Goal: Communication & Community: Answer question/provide support

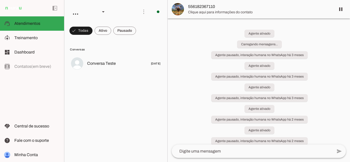
click at [129, 32] on span at bounding box center [124, 31] width 23 height 12
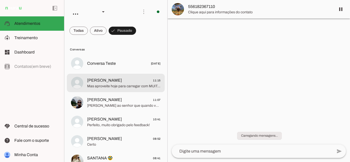
click at [111, 79] on span "[PERSON_NAME] 11:15" at bounding box center [124, 80] width 74 height 6
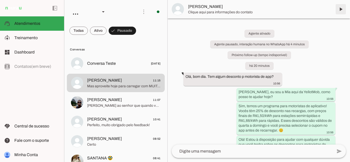
click at [343, 10] on span at bounding box center [341, 9] width 12 height 12
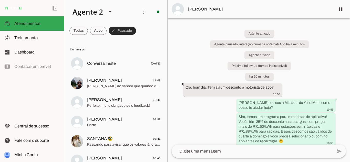
click at [129, 28] on span at bounding box center [122, 31] width 27 height 12
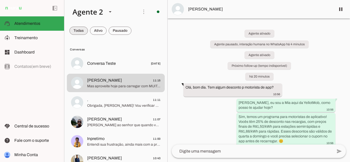
click at [73, 28] on span at bounding box center [79, 31] width 18 height 12
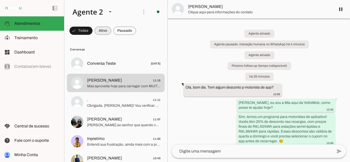
click at [105, 31] on span at bounding box center [103, 31] width 17 height 12
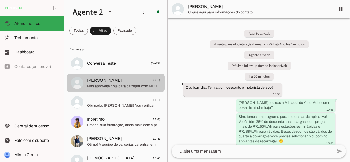
click at [128, 80] on span "[PERSON_NAME] 11:15" at bounding box center [124, 80] width 74 height 6
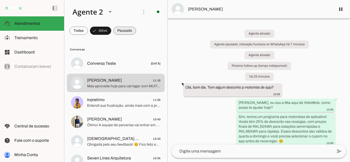
click at [129, 29] on span at bounding box center [124, 31] width 23 height 12
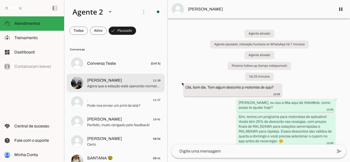
click at [146, 83] on span "[PERSON_NAME] 11:19" at bounding box center [124, 80] width 74 height 6
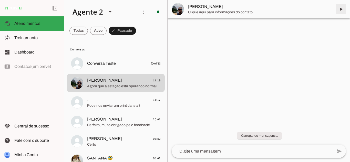
click at [341, 7] on span at bounding box center [341, 9] width 12 height 12
